Goal: Task Accomplishment & Management: Manage account settings

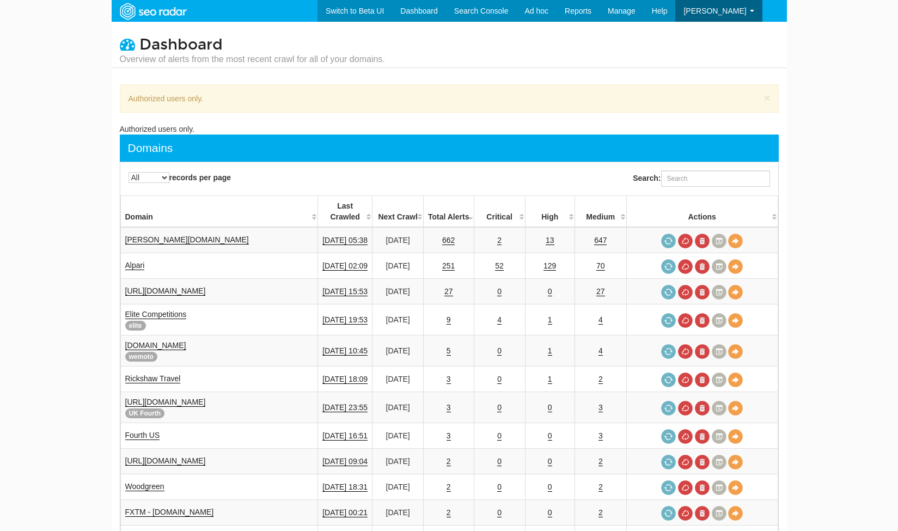
select select "-1"
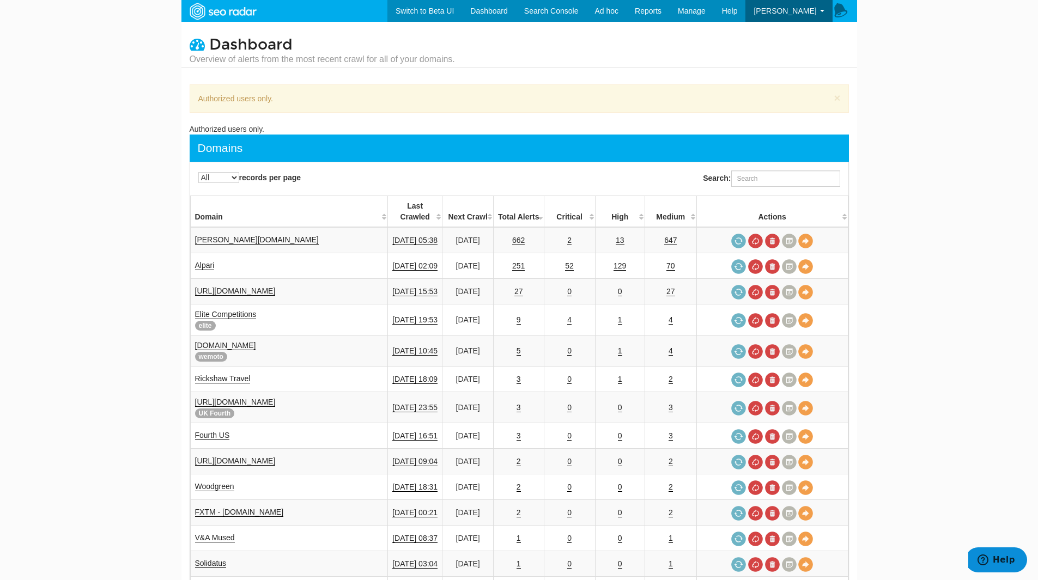
scroll to position [44, 0]
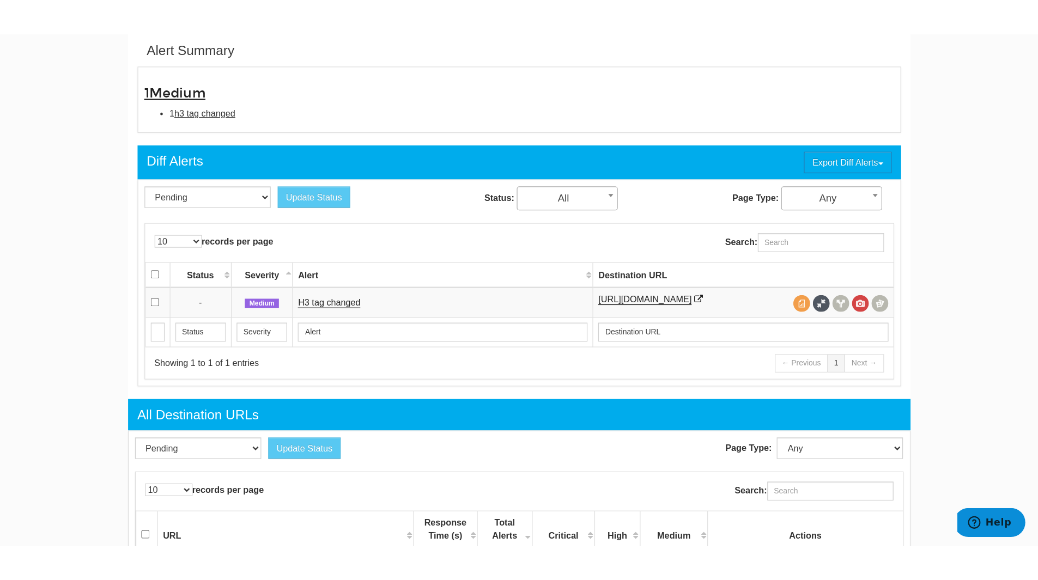
scroll to position [44, 0]
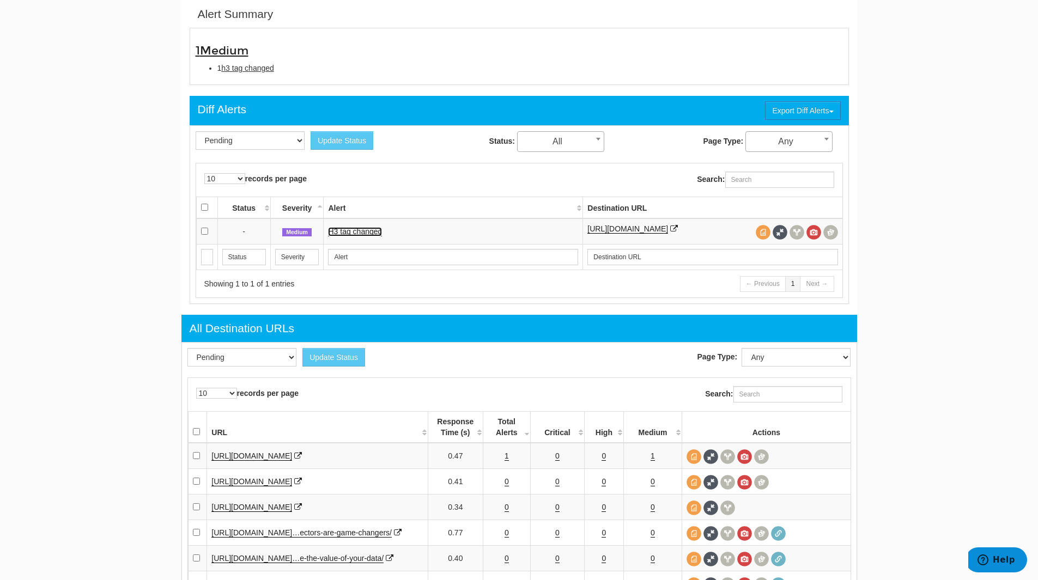
click at [346, 234] on link "H3 tag changed" at bounding box center [355, 231] width 54 height 9
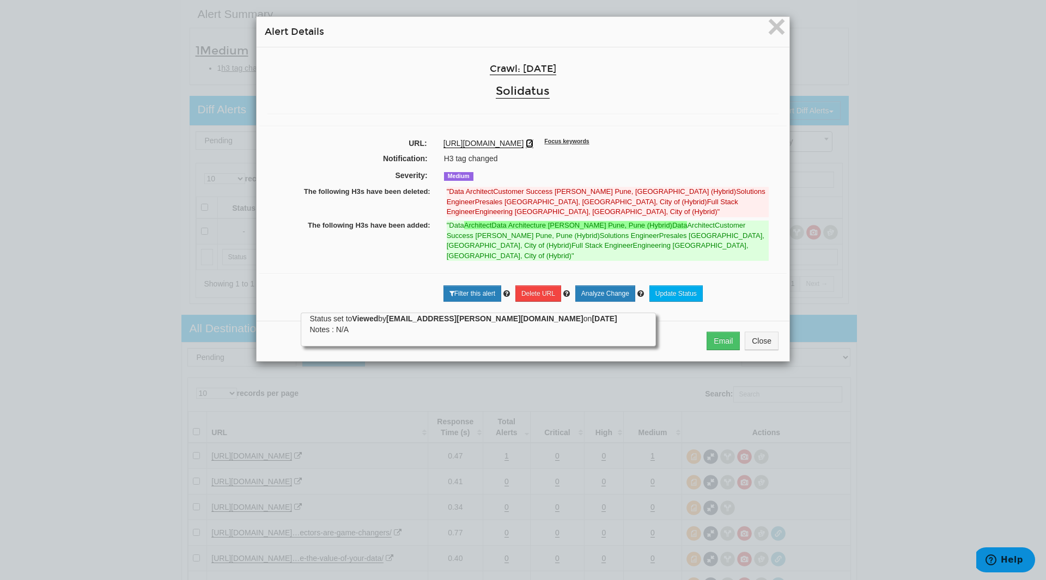
click at [533, 142] on icon at bounding box center [530, 143] width 8 height 8
click at [774, 24] on span "×" at bounding box center [776, 26] width 19 height 36
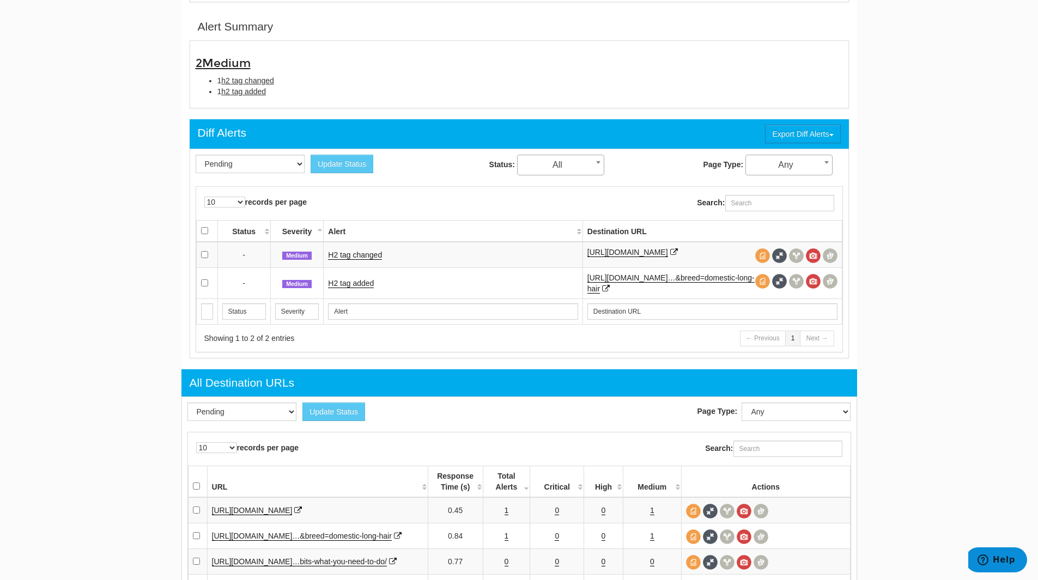
scroll to position [353, 0]
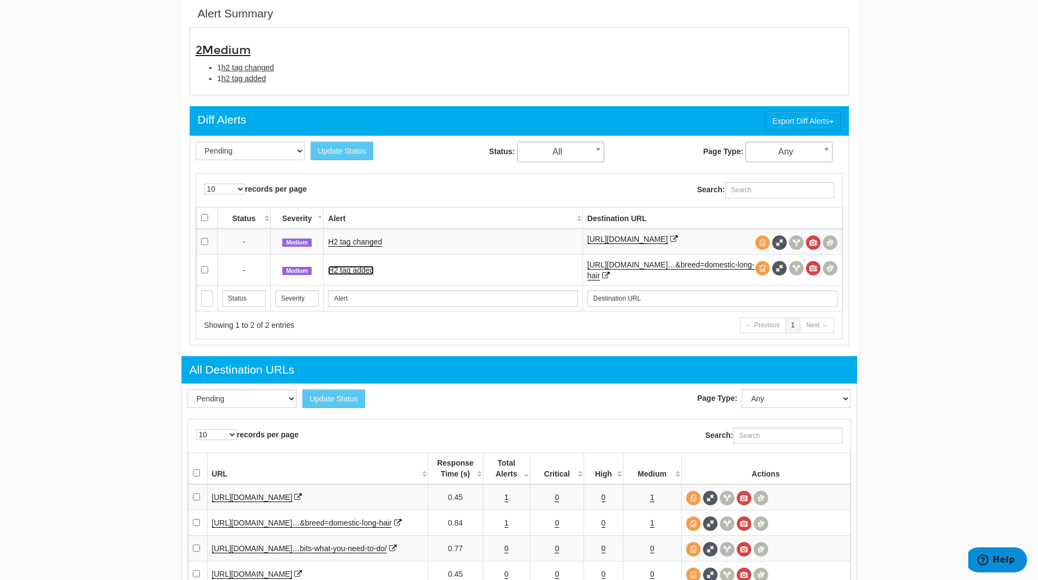
click at [357, 273] on link "H2 tag added" at bounding box center [351, 270] width 46 height 9
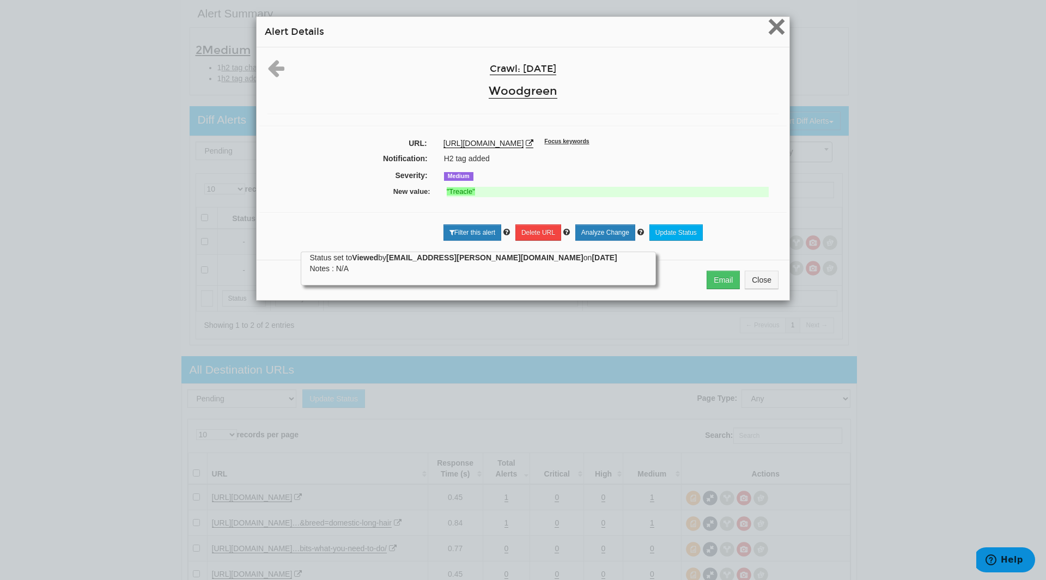
click at [770, 25] on span "×" at bounding box center [776, 26] width 19 height 36
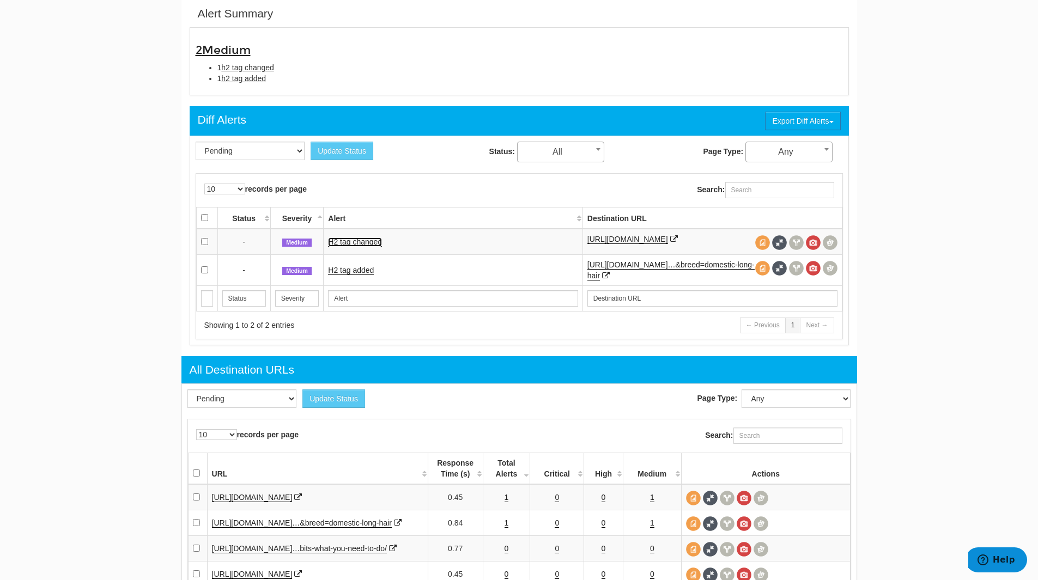
click at [361, 241] on link "H2 tag changed" at bounding box center [355, 242] width 54 height 9
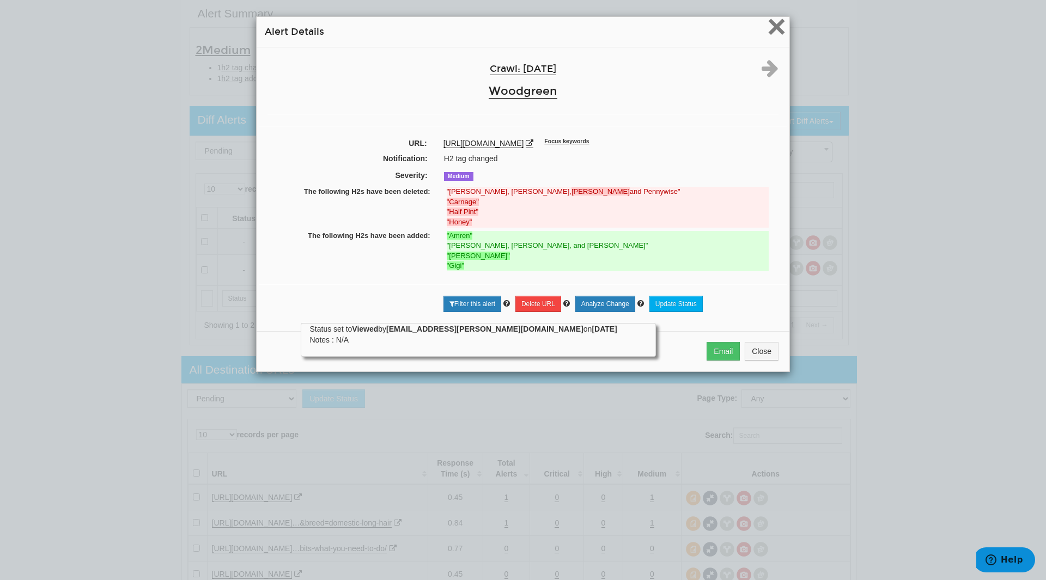
click at [778, 22] on span "×" at bounding box center [776, 26] width 19 height 36
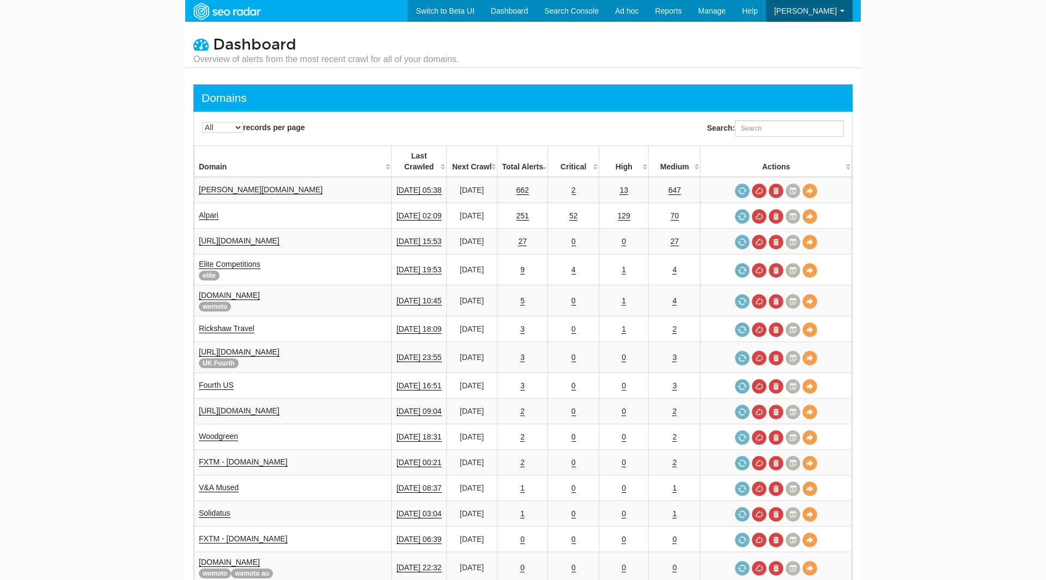
select select "-1"
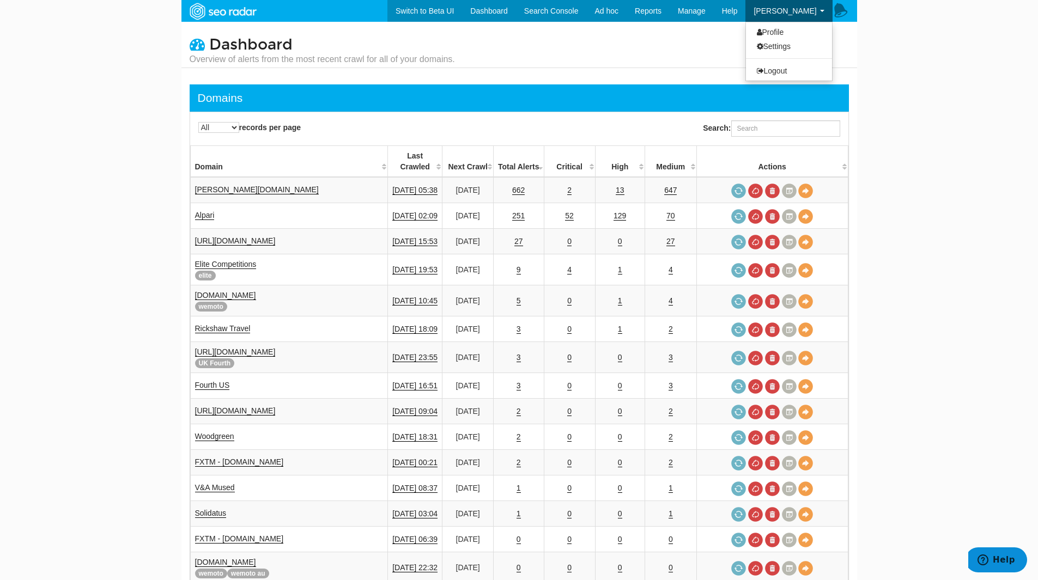
click at [810, 8] on span "[PERSON_NAME]" at bounding box center [784, 11] width 63 height 9
click at [785, 68] on link "Logout" at bounding box center [789, 71] width 86 height 14
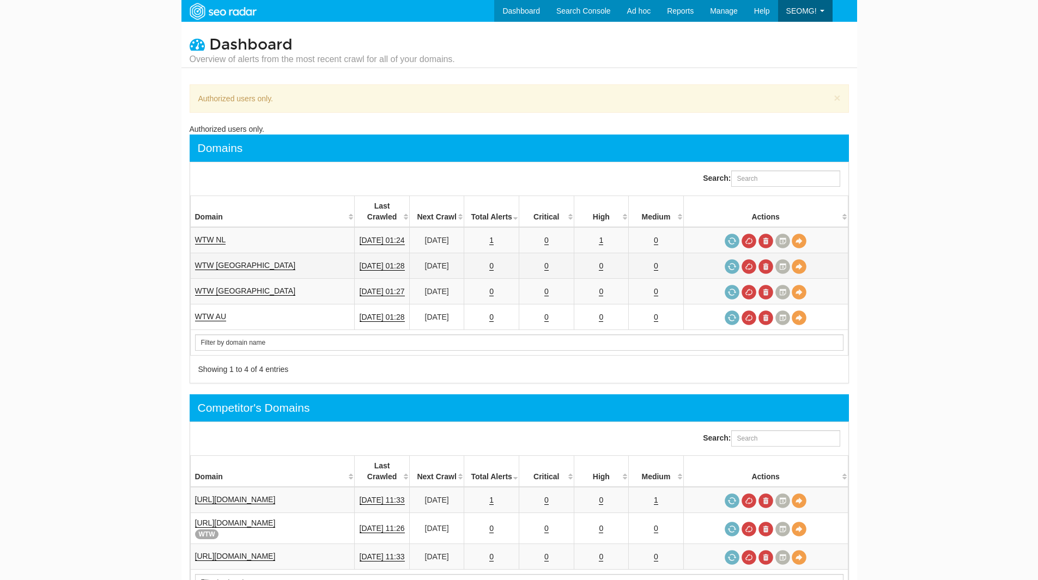
scroll to position [44, 0]
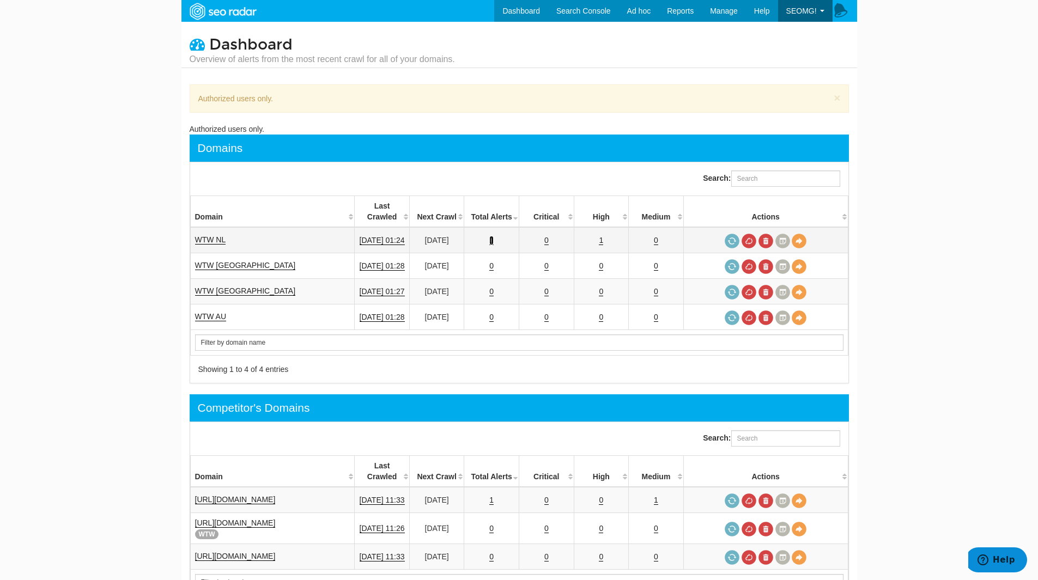
click at [494, 236] on link "1" at bounding box center [491, 240] width 4 height 9
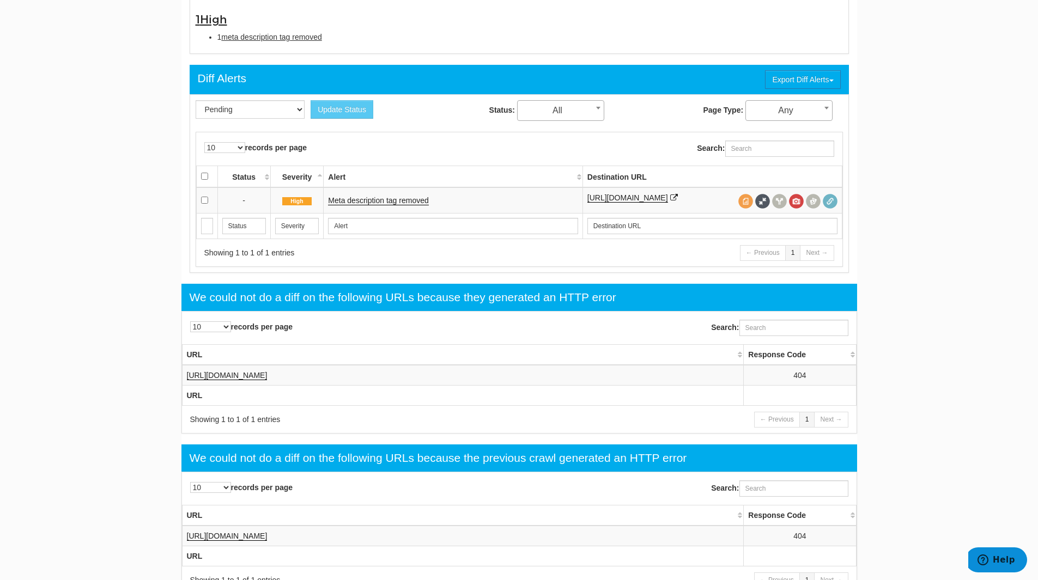
scroll to position [397, 0]
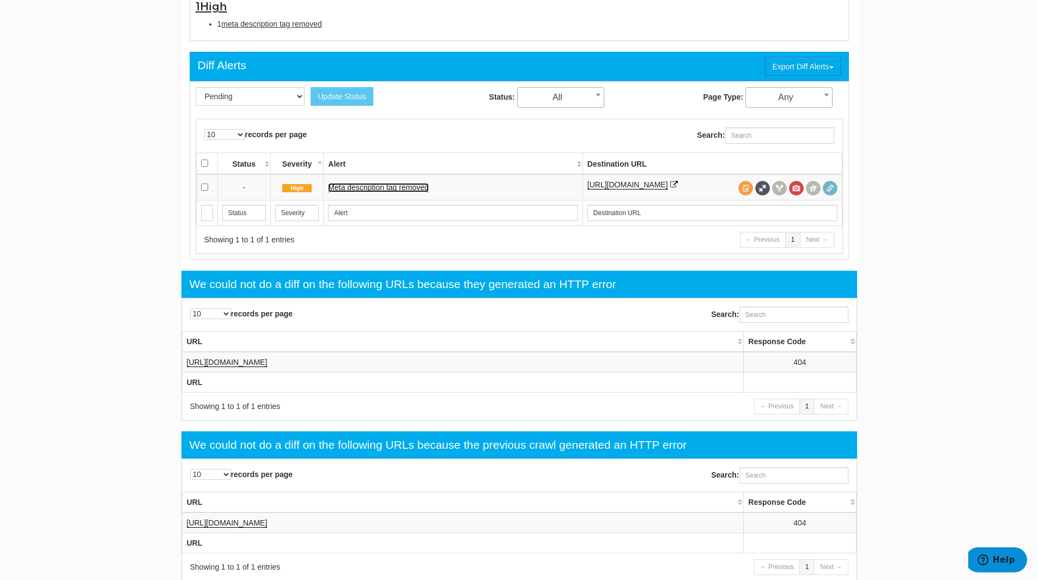
click at [380, 187] on link "Meta description tag removed" at bounding box center [378, 187] width 100 height 9
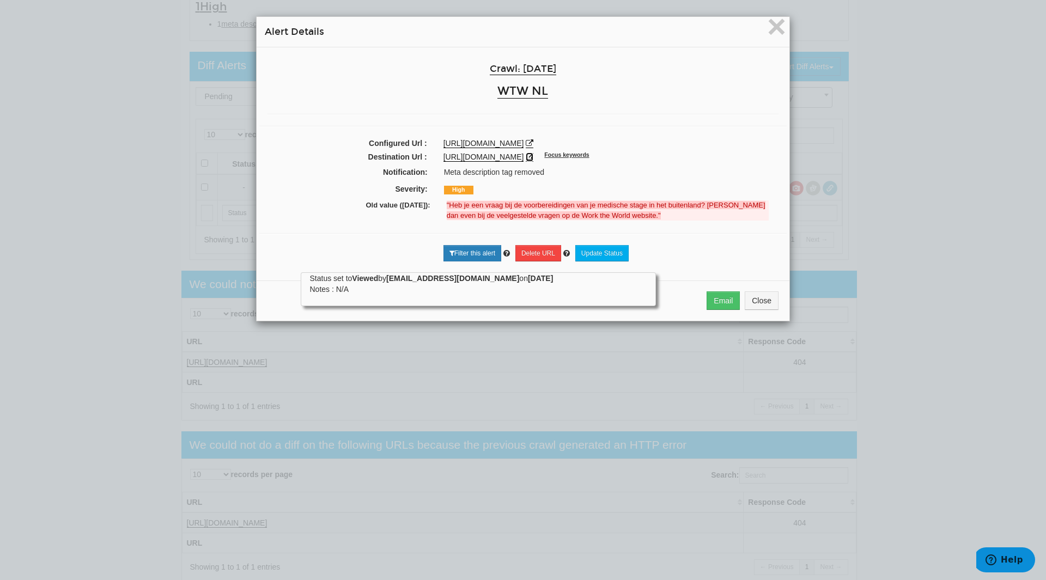
click at [533, 156] on icon at bounding box center [530, 157] width 8 height 8
click at [779, 27] on span "×" at bounding box center [776, 26] width 19 height 36
